Goal: Transaction & Acquisition: Purchase product/service

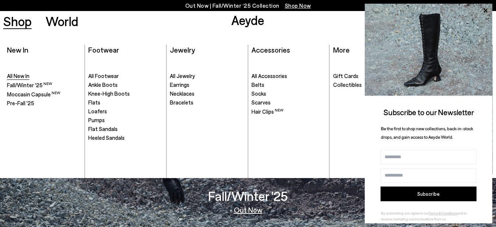
click at [19, 73] on span "All New In" at bounding box center [18, 76] width 22 height 7
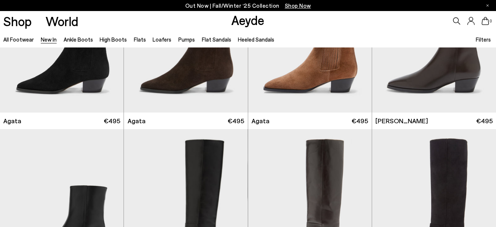
scroll to position [413, 0]
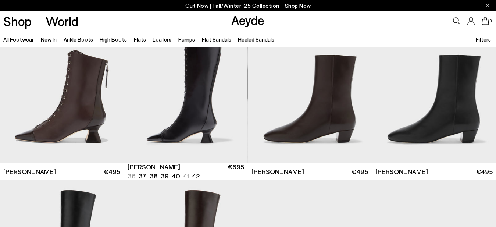
scroll to position [1051, 0]
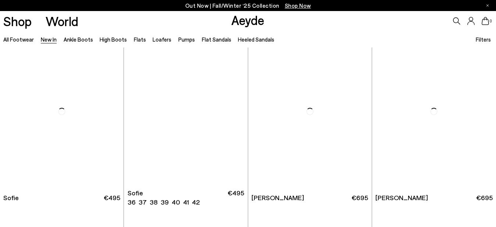
scroll to position [2403, 0]
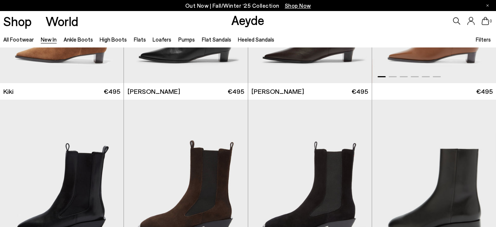
scroll to position [2778, 0]
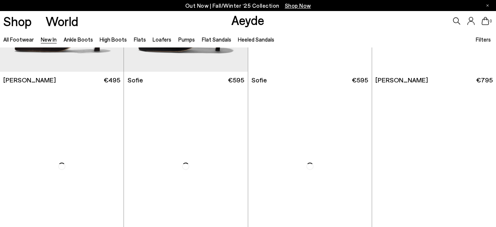
scroll to position [3979, 0]
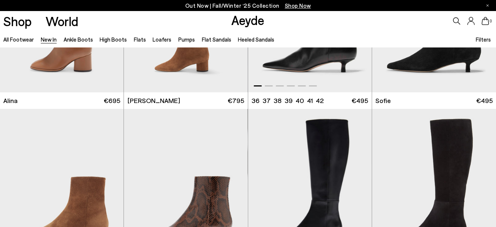
scroll to position [2140, 0]
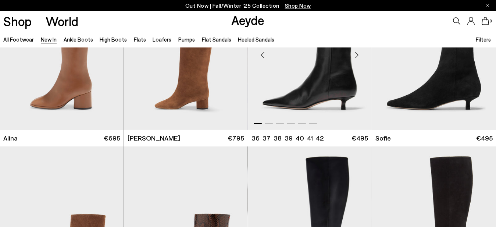
click at [359, 57] on div "Next slide" at bounding box center [357, 55] width 22 height 22
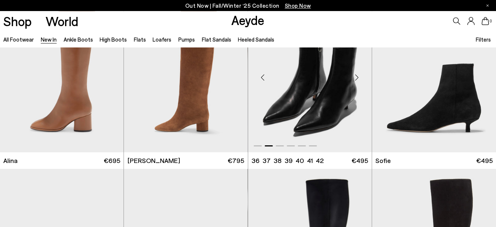
scroll to position [2102, 0]
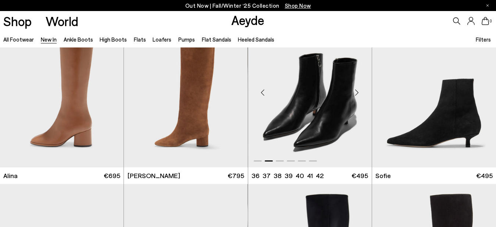
click at [365, 93] on div "Next slide" at bounding box center [357, 92] width 22 height 22
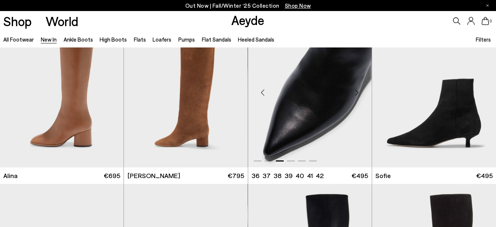
click at [365, 93] on div "Next slide" at bounding box center [357, 92] width 22 height 22
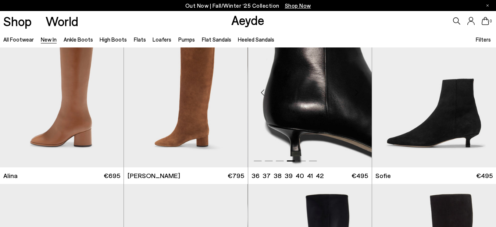
click at [365, 93] on div "Next slide" at bounding box center [357, 92] width 22 height 22
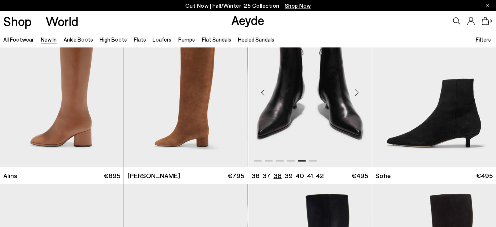
click at [277, 177] on li "38" at bounding box center [278, 175] width 8 height 9
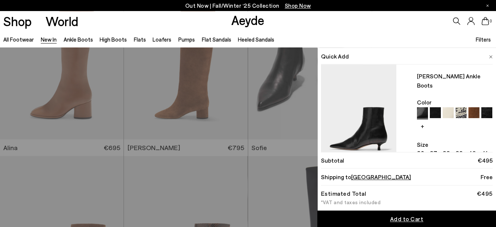
scroll to position [2140, 0]
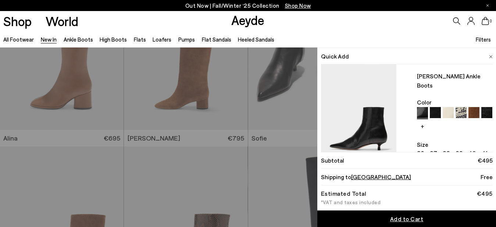
click at [461, 107] on img at bounding box center [461, 112] width 11 height 11
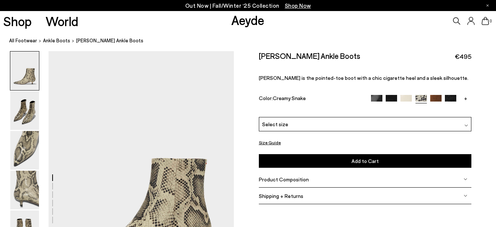
click at [30, 115] on img at bounding box center [24, 110] width 29 height 39
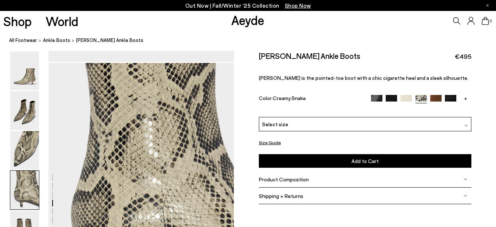
scroll to position [700, 0]
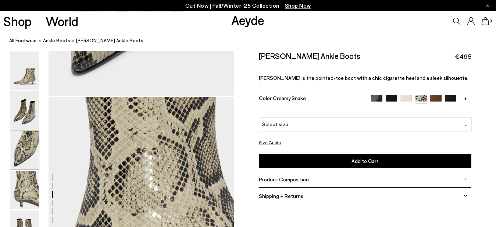
click at [378, 100] on img at bounding box center [376, 100] width 11 height 11
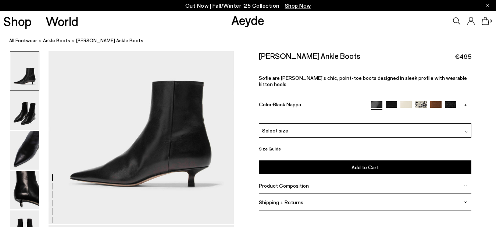
scroll to position [75, 0]
click at [420, 101] on img at bounding box center [421, 106] width 11 height 11
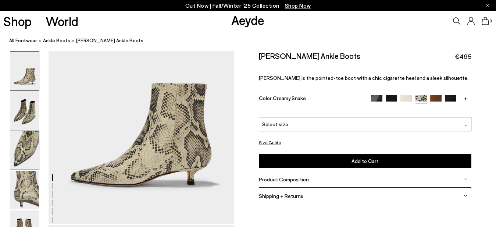
click at [24, 140] on img at bounding box center [24, 150] width 29 height 39
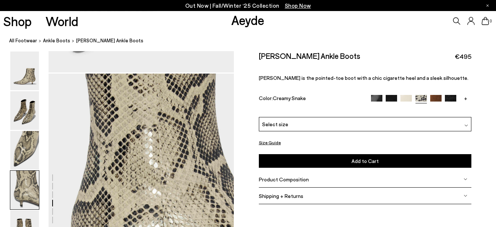
scroll to position [836, 0]
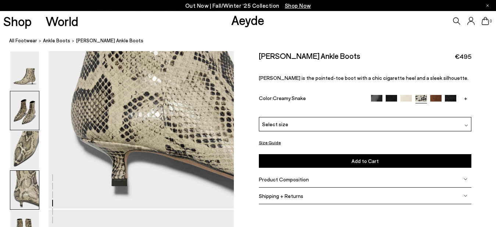
click at [37, 118] on img at bounding box center [24, 110] width 29 height 39
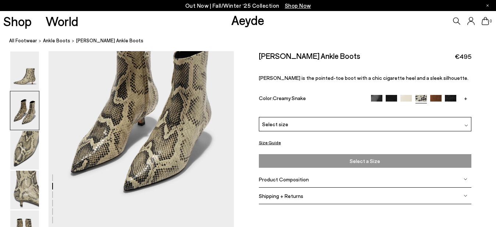
scroll to position [362, 0]
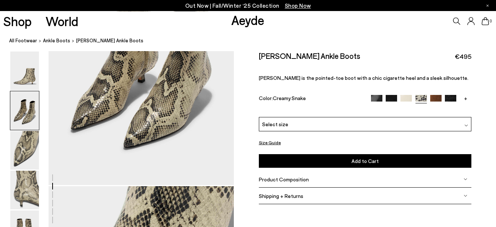
click at [390, 99] on img at bounding box center [391, 100] width 11 height 11
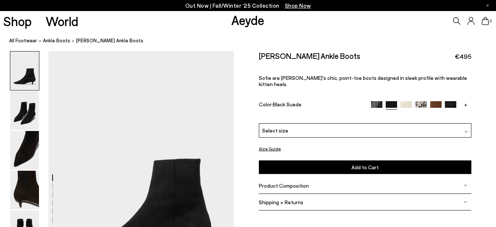
scroll to position [75, 0]
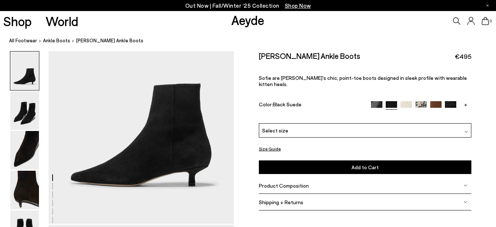
click at [454, 101] on img at bounding box center [450, 106] width 11 height 11
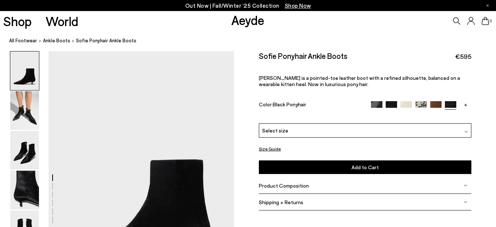
scroll to position [75, 0]
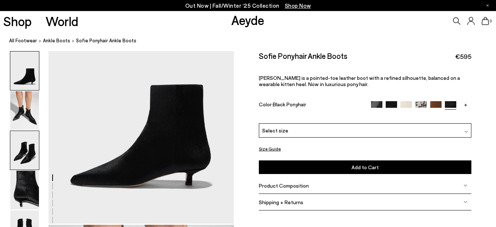
click at [30, 166] on img at bounding box center [24, 150] width 29 height 39
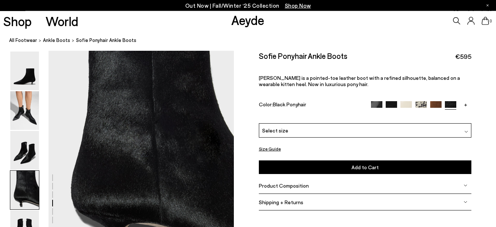
scroll to position [798, 0]
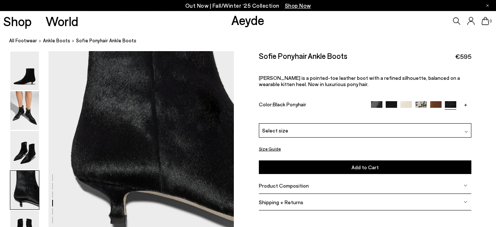
click at [379, 98] on div "Sofie Ponyhair Ankle Boots €595 Sofie is a pointed-toe leather boot with a refi…" at bounding box center [365, 87] width 213 height 72
click at [379, 102] on img at bounding box center [376, 106] width 11 height 11
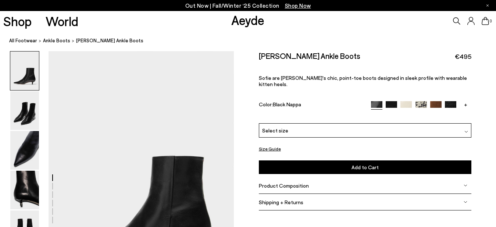
scroll to position [75, 0]
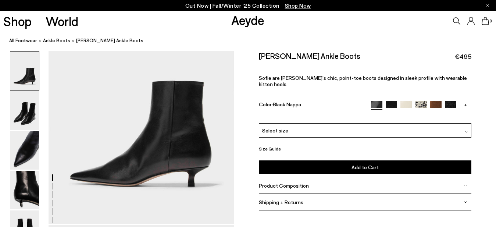
click at [390, 101] on div "+" at bounding box center [421, 105] width 100 height 8
click at [393, 101] on img at bounding box center [391, 106] width 11 height 11
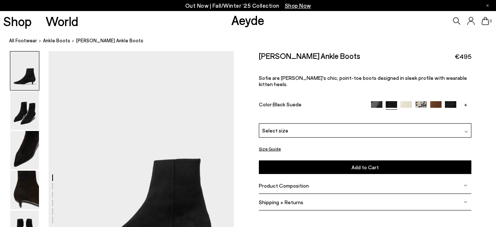
scroll to position [75, 0]
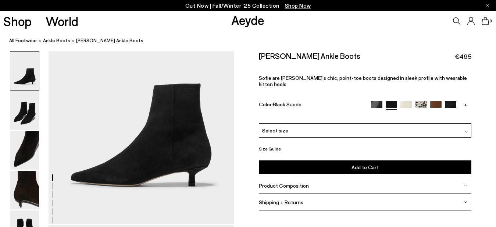
click at [379, 101] on img at bounding box center [376, 106] width 11 height 11
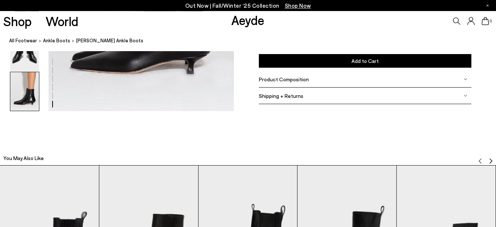
scroll to position [1316, 0]
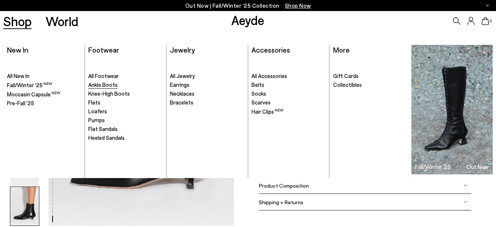
click at [99, 82] on span "Ankle Boots" at bounding box center [102, 84] width 29 height 7
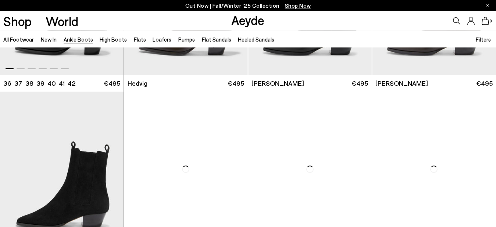
scroll to position [488, 0]
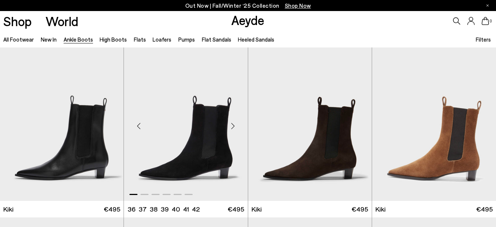
scroll to position [713, 0]
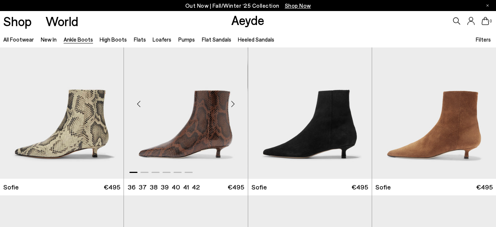
click at [235, 106] on div "Next slide" at bounding box center [233, 104] width 22 height 22
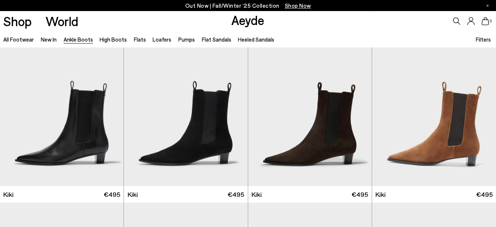
scroll to position [938, 0]
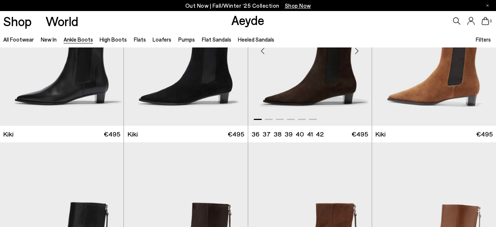
click at [328, 91] on img "1 / 6" at bounding box center [310, 48] width 124 height 156
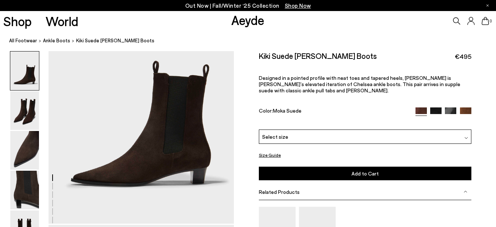
click at [327, 130] on div "Select size" at bounding box center [365, 137] width 213 height 14
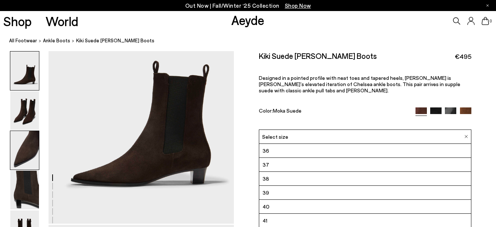
click at [30, 150] on img at bounding box center [24, 150] width 29 height 39
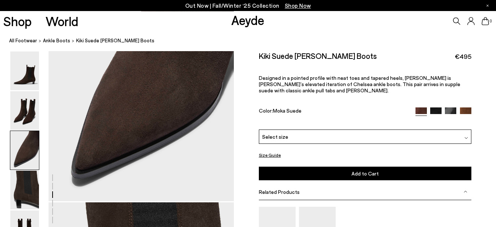
scroll to position [648, 0]
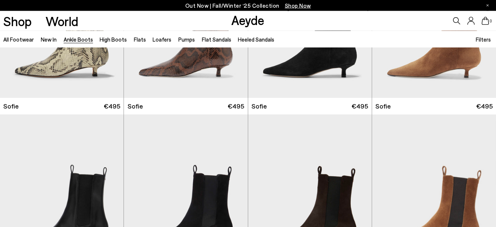
scroll to position [902, 0]
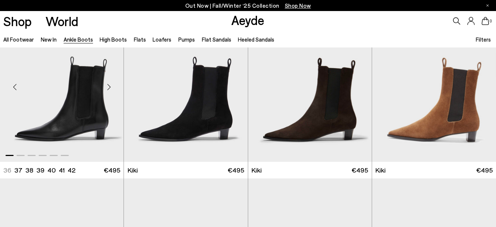
click at [112, 87] on div "Next slide" at bounding box center [109, 87] width 22 height 22
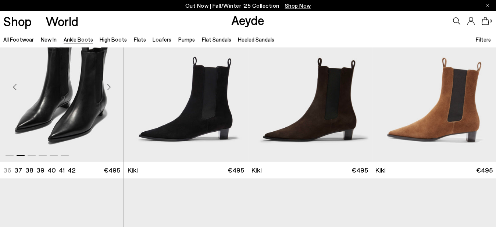
click at [112, 87] on div "Next slide" at bounding box center [109, 87] width 22 height 22
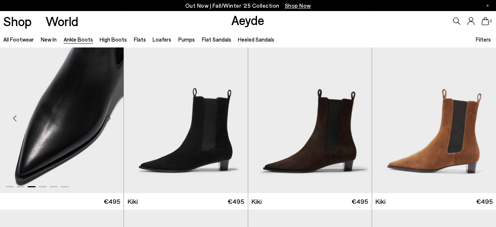
scroll to position [912, 0]
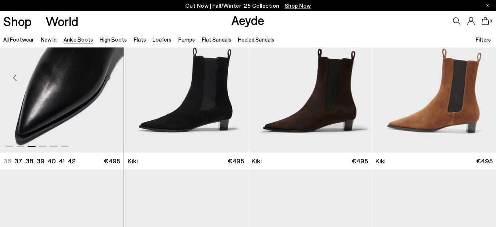
click at [25, 160] on li "38" at bounding box center [29, 160] width 8 height 9
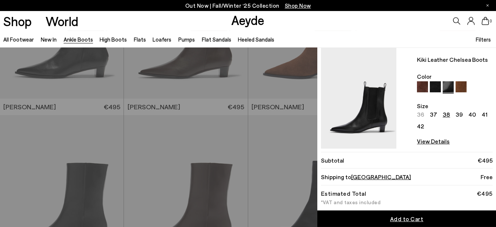
scroll to position [1137, 0]
click at [447, 89] on img at bounding box center [448, 86] width 11 height 11
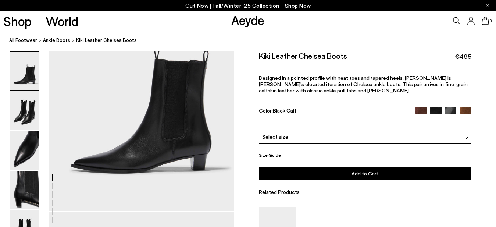
scroll to position [75, 0]
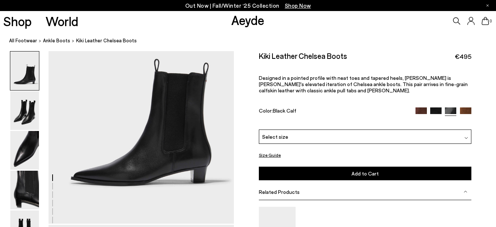
click at [434, 110] on img at bounding box center [436, 112] width 11 height 11
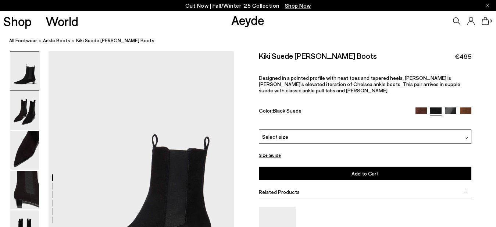
click at [451, 107] on img at bounding box center [450, 112] width 11 height 11
